Goal: Transaction & Acquisition: Subscribe to service/newsletter

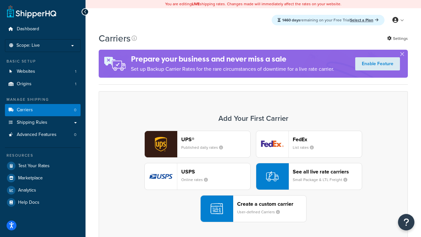
click at [253, 176] on div "UPS® Published daily rates FedEx List rates USPS Online rates See all live rate…" at bounding box center [252, 175] width 295 height 91
click at [327, 139] on header "FedEx" at bounding box center [326, 139] width 69 height 6
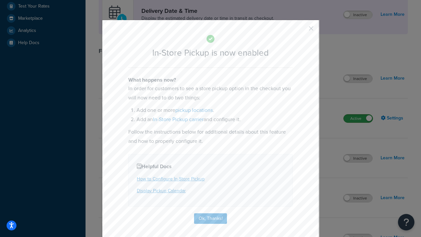
scroll to position [184, 0]
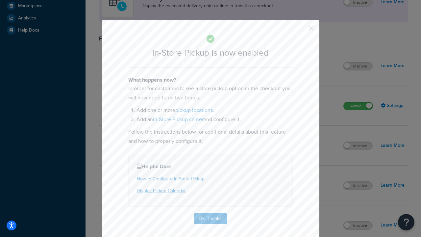
click at [301, 31] on button "button" at bounding box center [301, 31] width 2 height 2
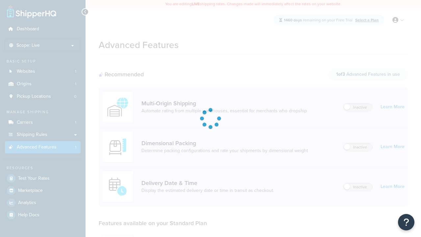
scroll to position [172, 0]
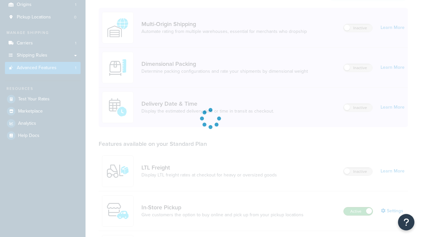
click at [358, 207] on label "Active" at bounding box center [357, 211] width 29 height 8
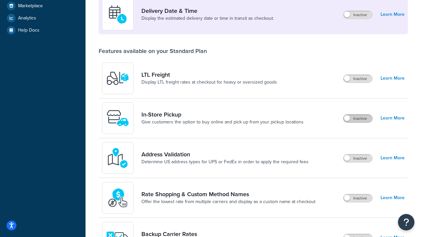
scroll to position [159, 0]
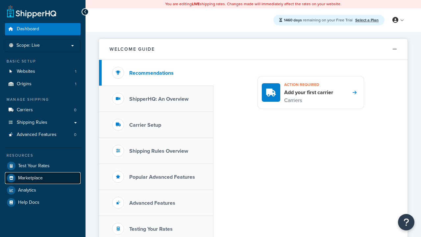
click at [30, 177] on span "Marketplace" at bounding box center [30, 178] width 25 height 6
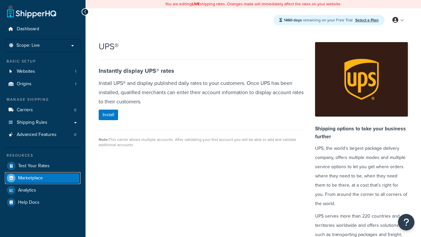
click at [30, 177] on span "Marketplace" at bounding box center [30, 178] width 25 height 6
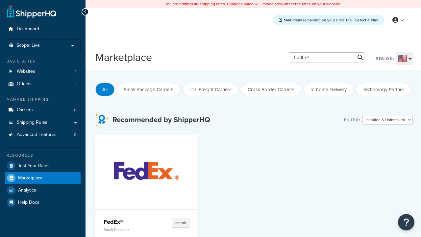
type input "FedEx®"
click at [125, 221] on h4 "FedEx®" at bounding box center [126, 222] width 44 height 8
